Goal: Navigation & Orientation: Find specific page/section

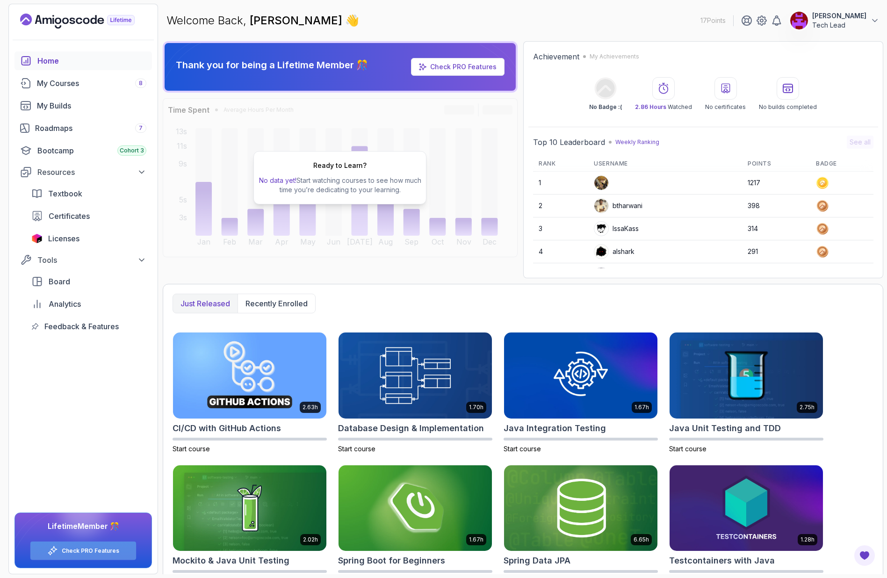
click at [82, 550] on link "Check PRO Features" at bounding box center [91, 550] width 58 height 7
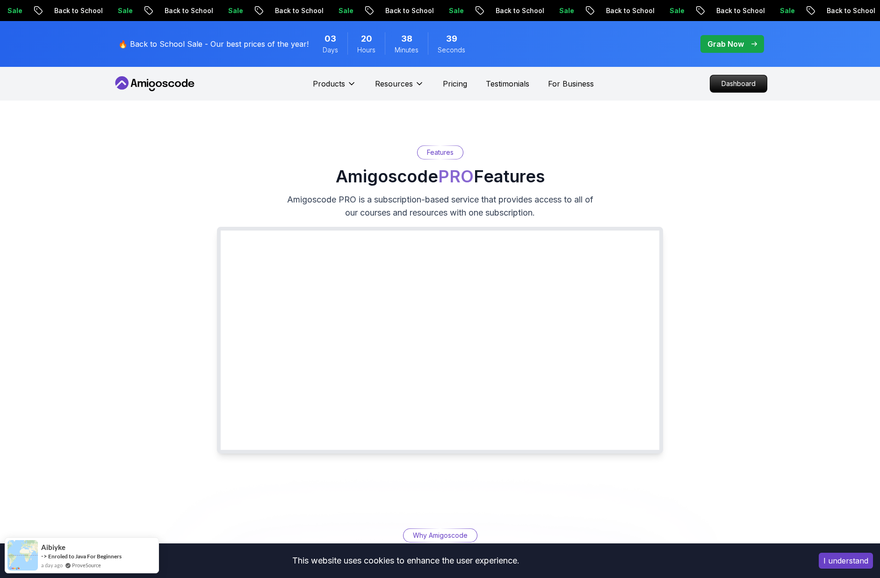
click at [158, 83] on icon at bounding box center [155, 83] width 84 height 15
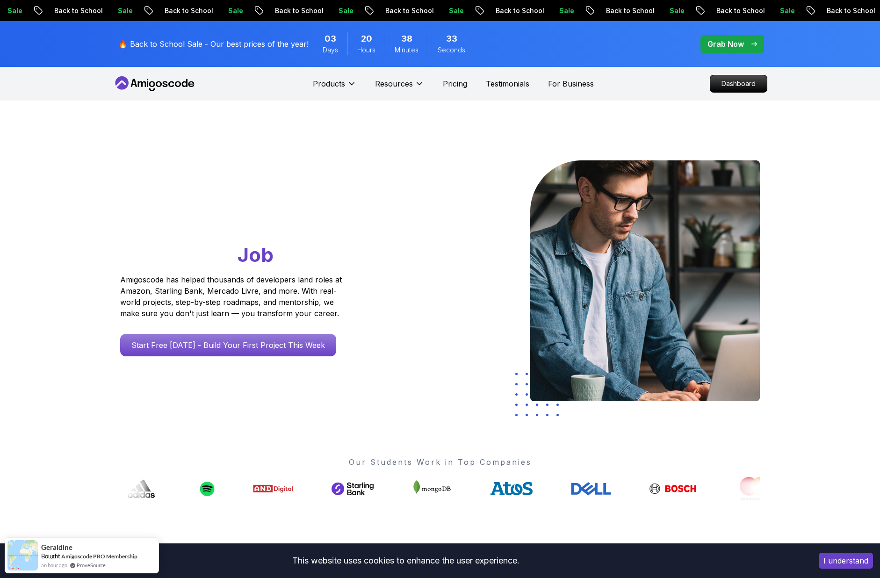
click at [151, 87] on icon at bounding box center [155, 83] width 84 height 15
click at [146, 85] on icon at bounding box center [155, 83] width 84 height 15
click at [696, 83] on p "Dashboard" at bounding box center [739, 84] width 54 height 16
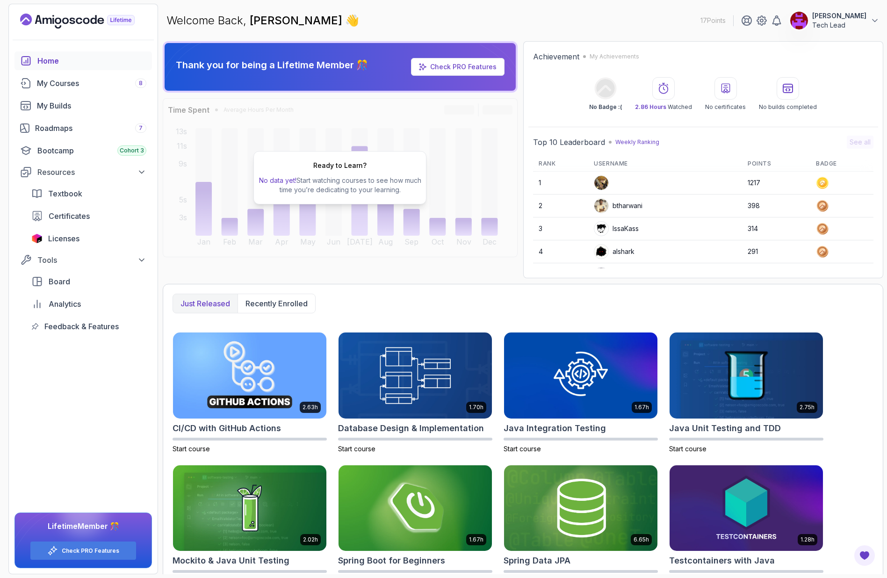
click at [66, 21] on icon "Landing page" at bounding box center [77, 21] width 115 height 15
